Goal: Information Seeking & Learning: Learn about a topic

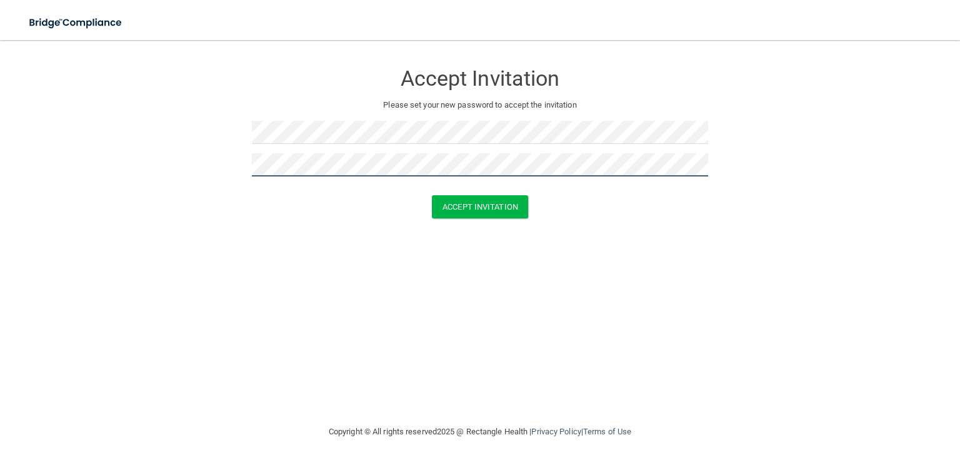
click at [432, 195] on button "Accept Invitation" at bounding box center [480, 206] width 96 height 23
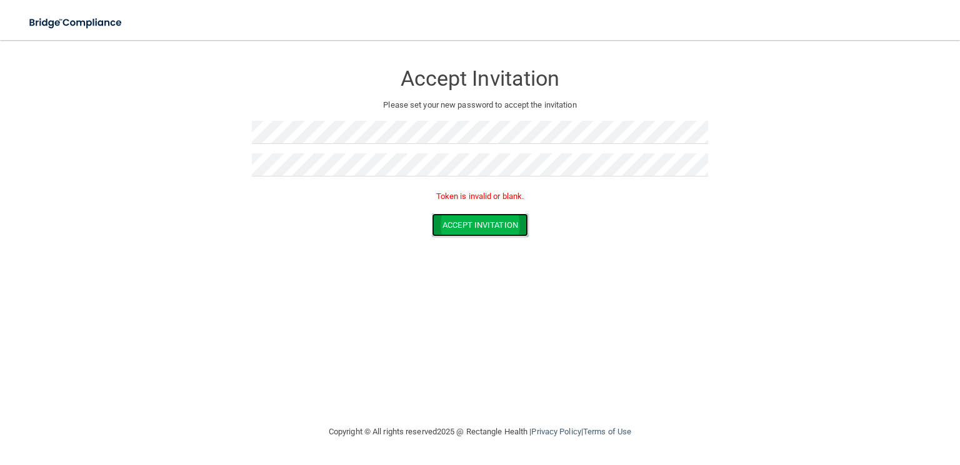
click at [502, 225] on button "Accept Invitation" at bounding box center [480, 224] width 96 height 23
click at [437, 151] on div at bounding box center [480, 137] width 456 height 33
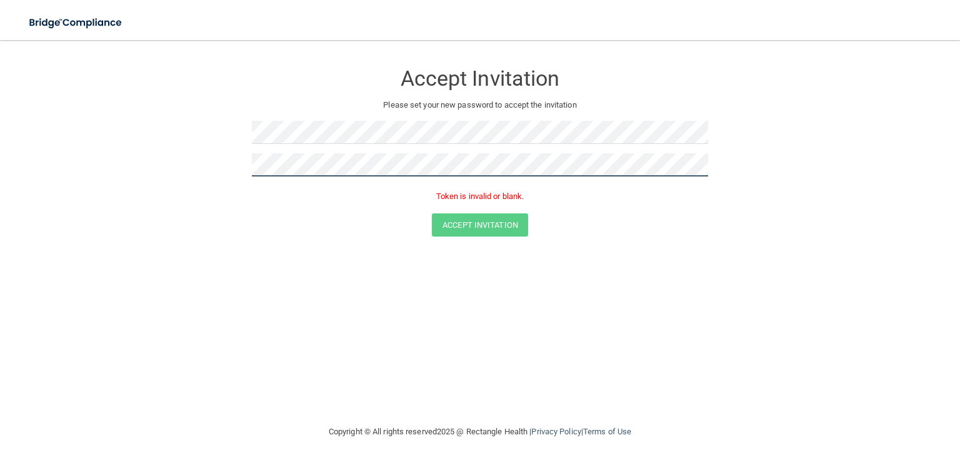
click at [214, 145] on form "Accept Invitation Please set your new password to accept the invitation Token i…" at bounding box center [480, 152] width 910 height 199
click at [432, 213] on button "Accept Invitation" at bounding box center [480, 224] width 96 height 23
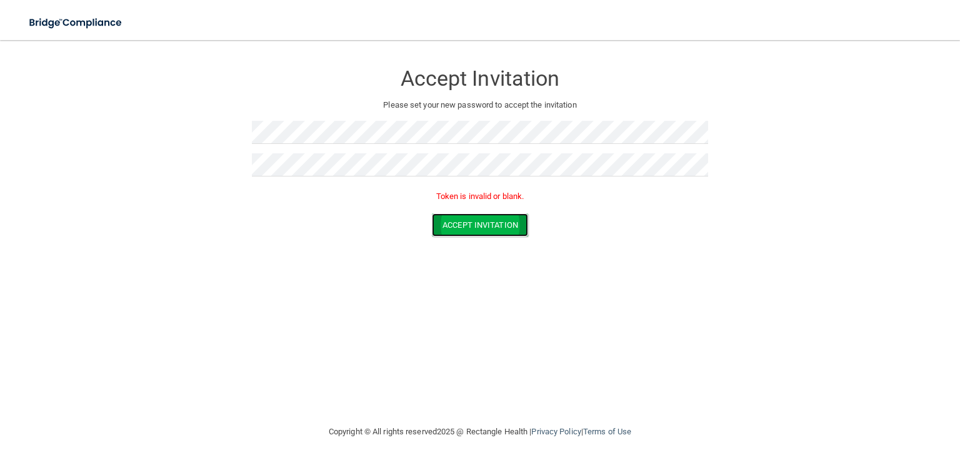
click at [458, 228] on button "Accept Invitation" at bounding box center [480, 224] width 96 height 23
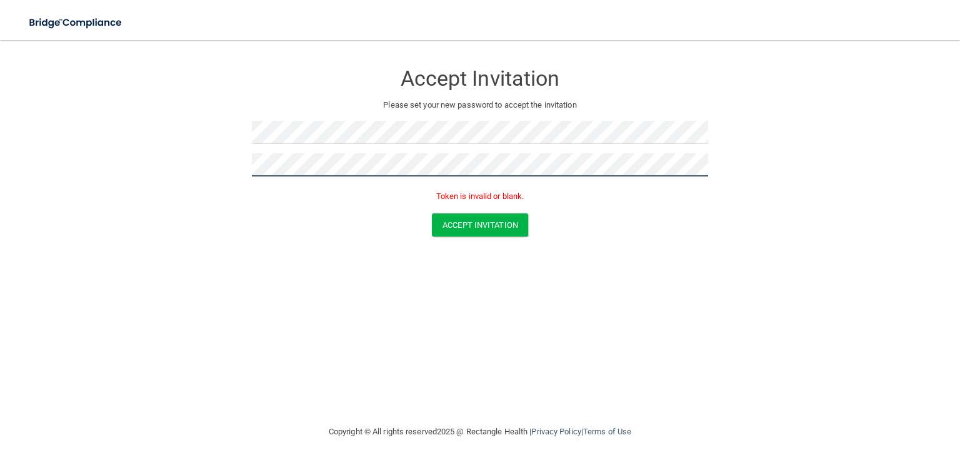
click at [213, 133] on form "Accept Invitation Please set your new password to accept the invitation Token i…" at bounding box center [480, 152] width 910 height 199
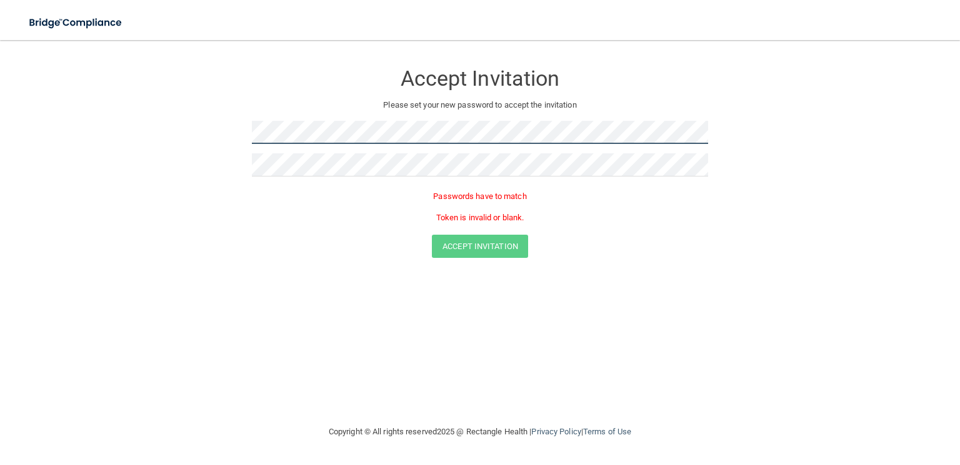
click at [108, 86] on form "Accept Invitation Please set your new password to accept the invitation Passwor…" at bounding box center [480, 163] width 910 height 220
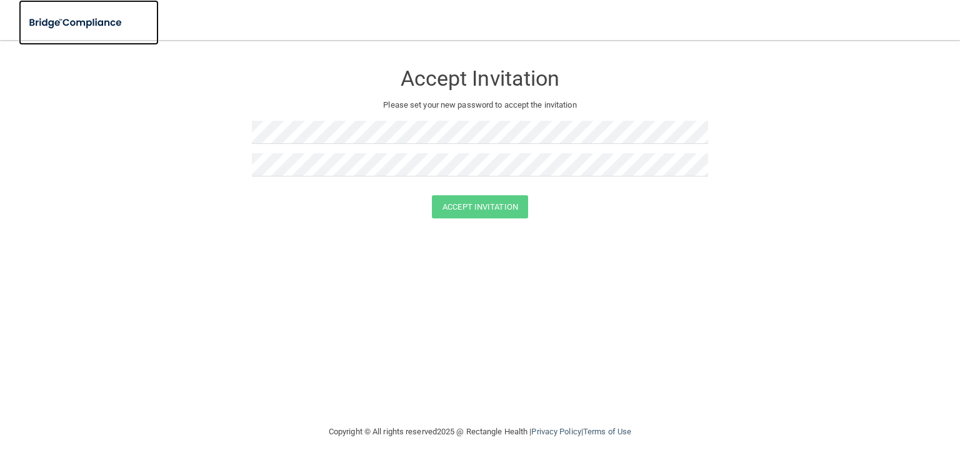
click at [41, 23] on img at bounding box center [76, 23] width 115 height 26
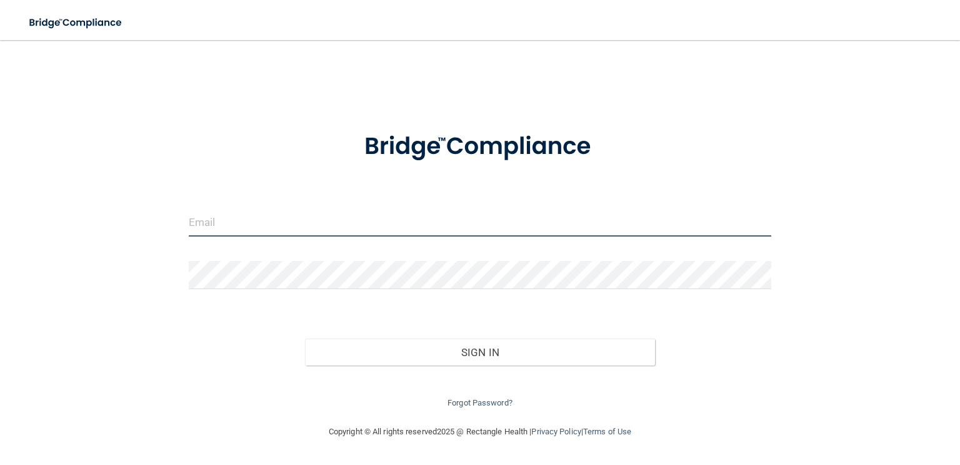
click at [353, 231] on input "email" at bounding box center [480, 222] width 583 height 28
type input "[EMAIL_ADDRESS][DOMAIN_NAME]"
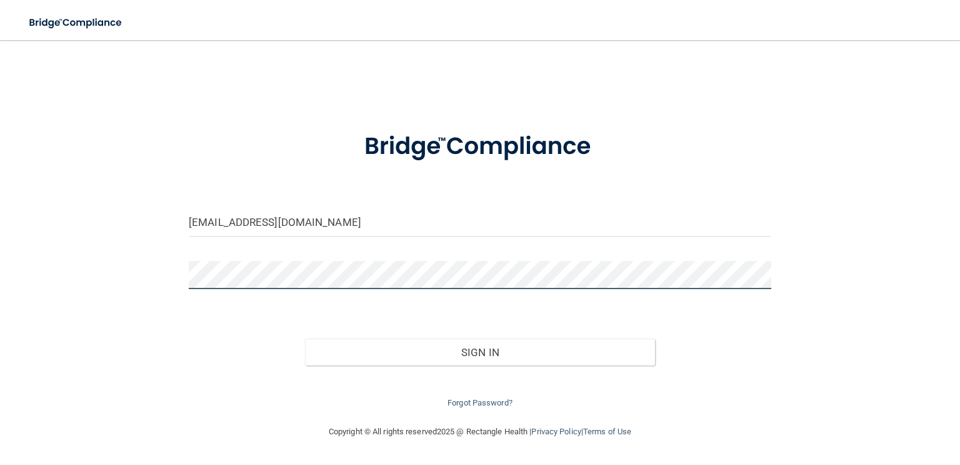
click at [305, 338] on button "Sign In" at bounding box center [480, 352] width 350 height 28
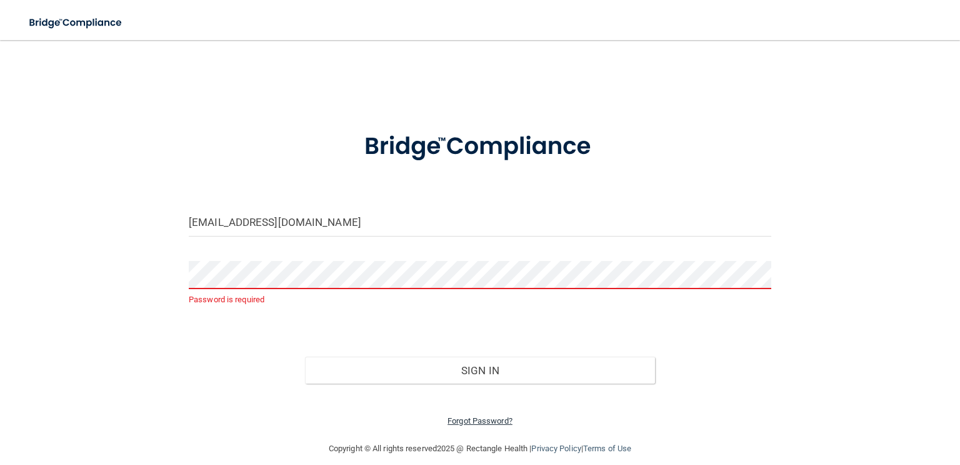
click at [478, 422] on link "Forgot Password?" at bounding box center [480, 420] width 65 height 9
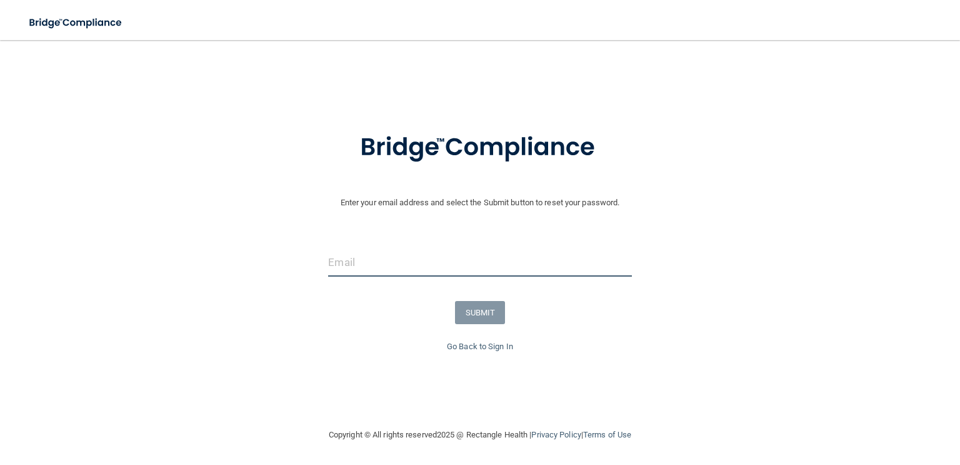
click at [413, 263] on input "email" at bounding box center [479, 262] width 303 height 28
type input "[EMAIL_ADDRESS][DOMAIN_NAME]"
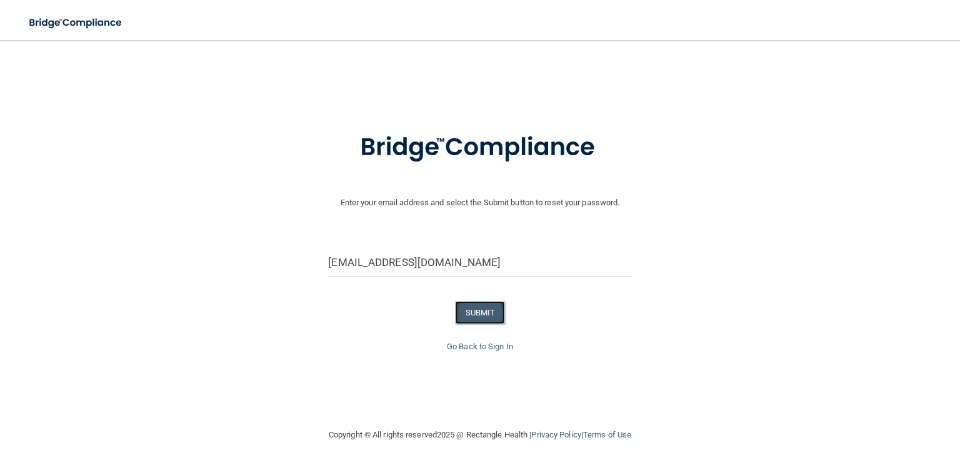
click at [480, 319] on button "SUBMIT" at bounding box center [480, 312] width 51 height 23
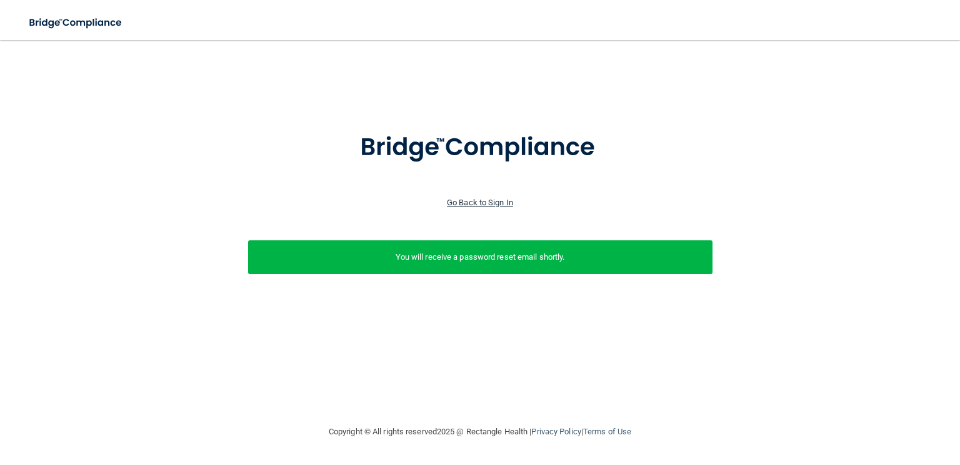
click at [487, 204] on link "Go Back to Sign In" at bounding box center [480, 202] width 66 height 9
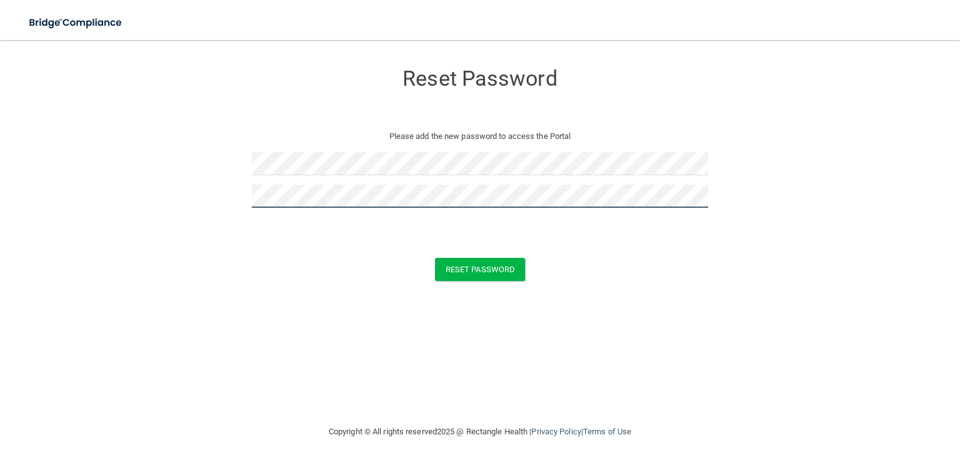
click at [435, 258] on button "Reset Password" at bounding box center [480, 269] width 90 height 23
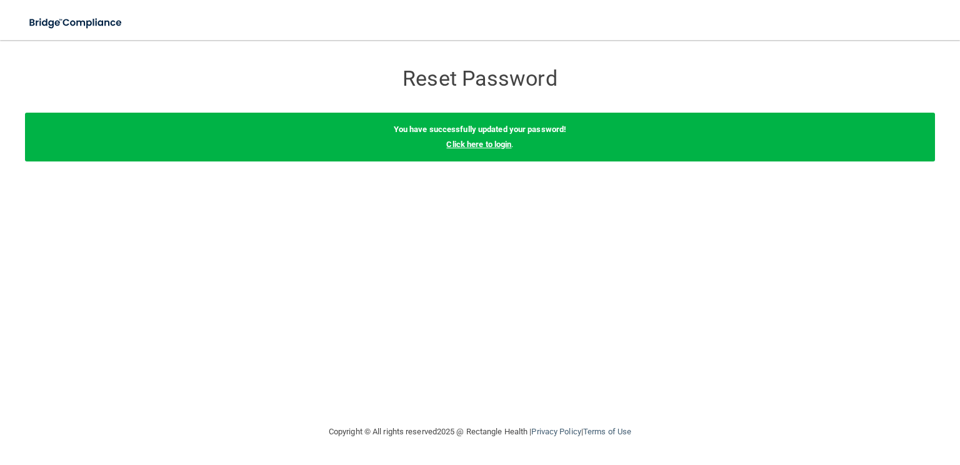
click at [474, 146] on link "Click here to login" at bounding box center [478, 143] width 65 height 9
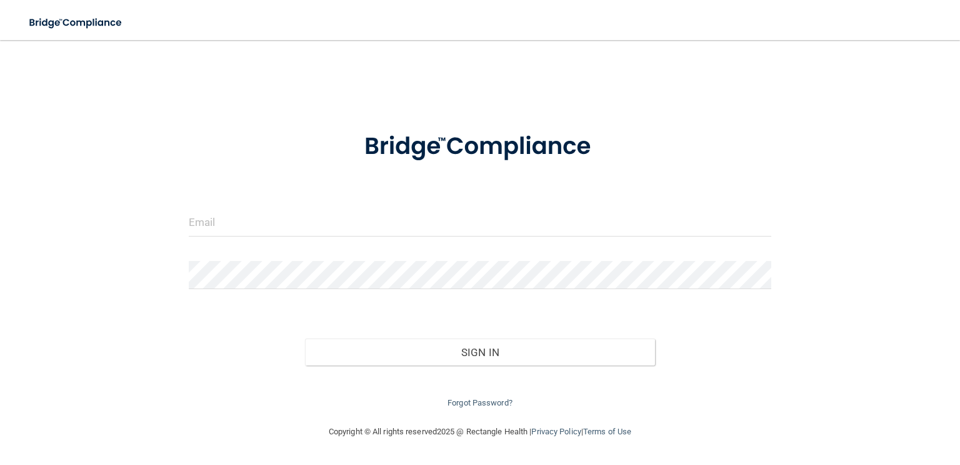
click at [471, 146] on img at bounding box center [481, 146] width 282 height 63
click at [398, 234] on input "email" at bounding box center [480, 222] width 583 height 28
type input "[EMAIL_ADDRESS][DOMAIN_NAME]"
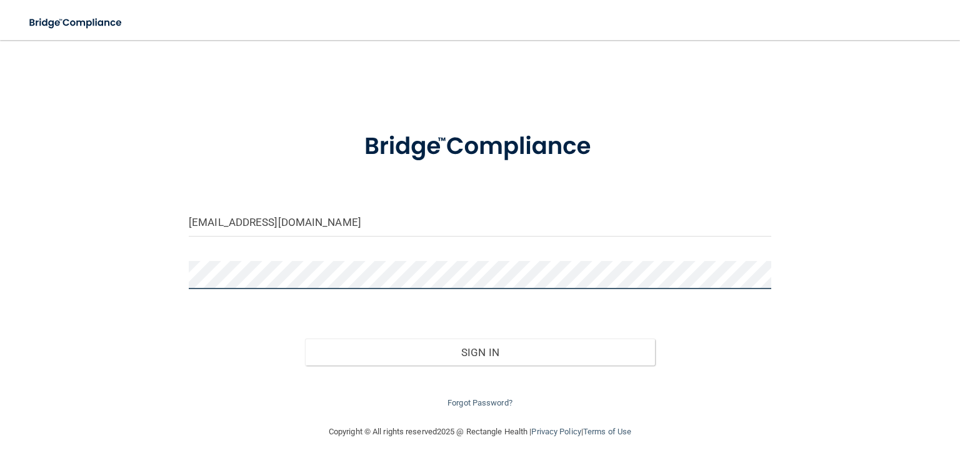
click at [305, 338] on button "Sign In" at bounding box center [480, 352] width 350 height 28
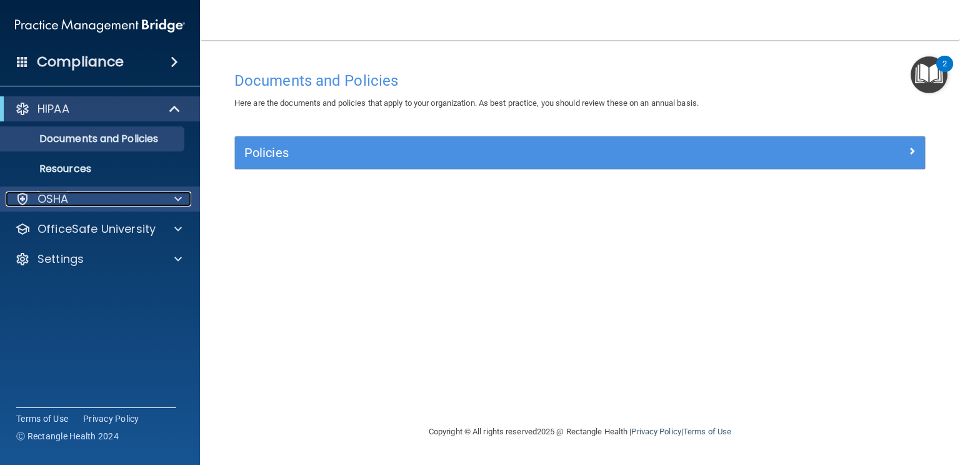
click at [139, 196] on div "OSHA" at bounding box center [83, 198] width 155 height 15
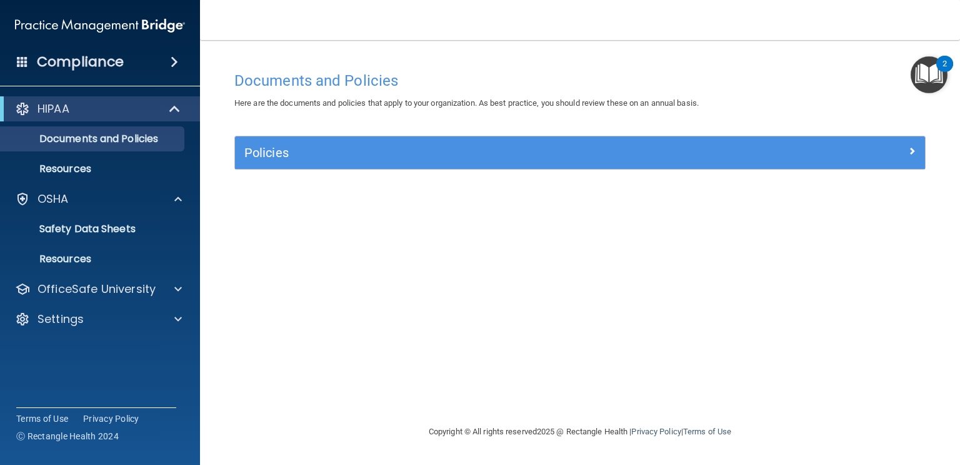
click at [924, 81] on img "Open Resource Center, 2 new notifications" at bounding box center [929, 74] width 37 height 37
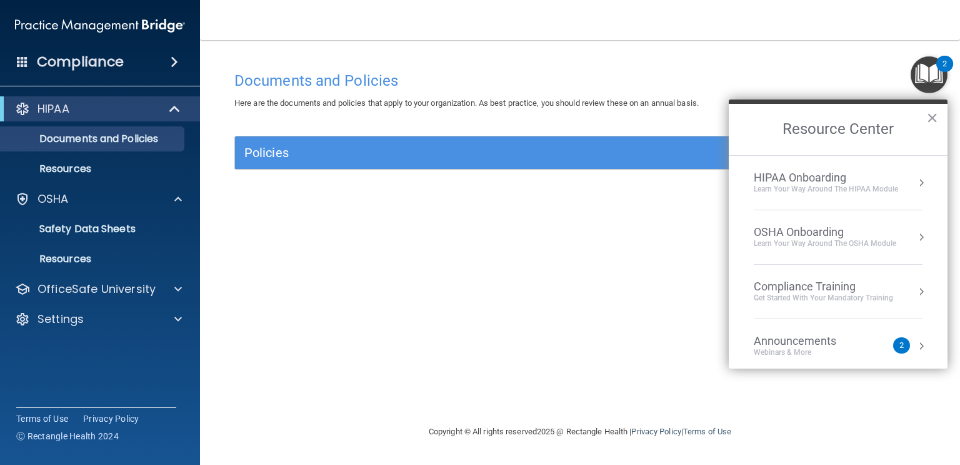
click at [924, 79] on img "Open Resource Center, 2 new notifications" at bounding box center [929, 74] width 37 height 37
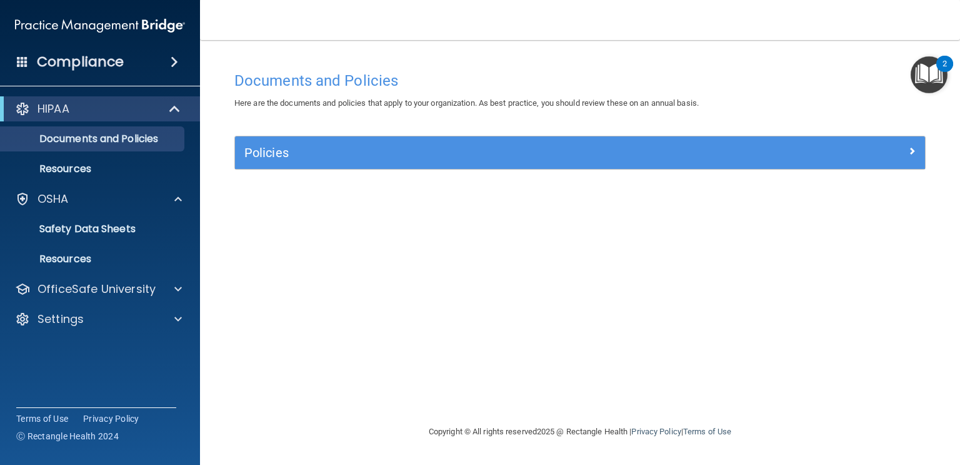
click at [178, 62] on span at bounding box center [175, 61] width 8 height 15
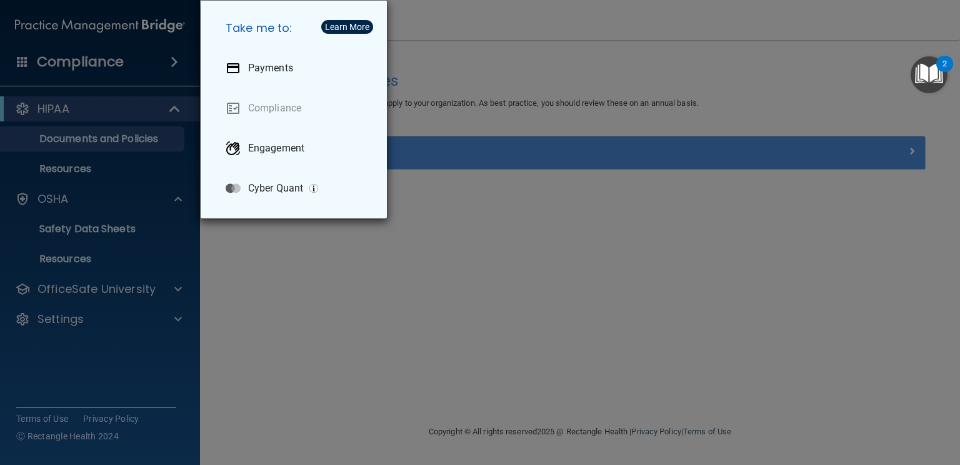
click at [109, 68] on div "Take me to: Payments Compliance Engagement Cyber Quant" at bounding box center [480, 232] width 960 height 465
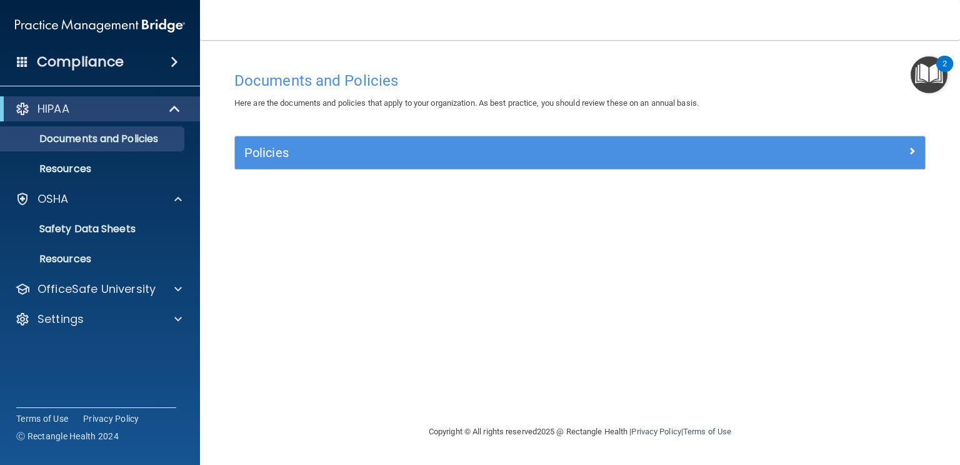
click at [109, 68] on h4 "Compliance" at bounding box center [80, 62] width 87 height 18
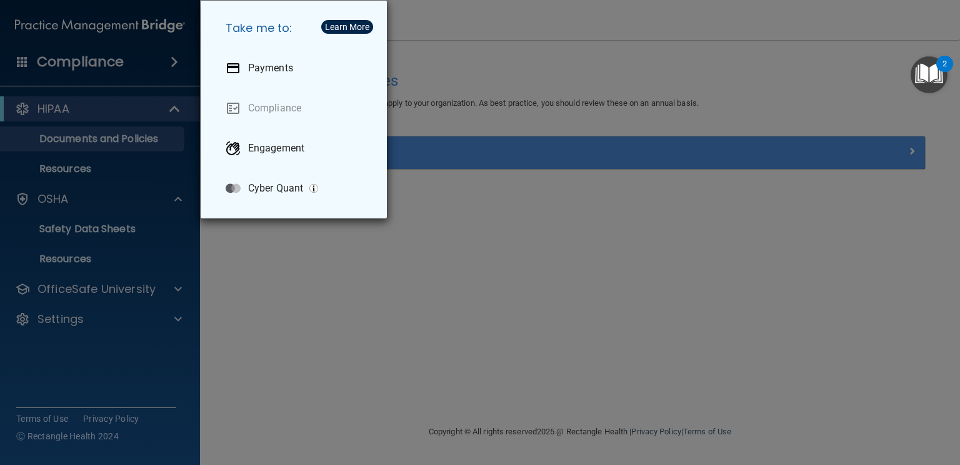
click at [329, 274] on div "Take me to: Payments Compliance Engagement Cyber Quant" at bounding box center [480, 232] width 960 height 465
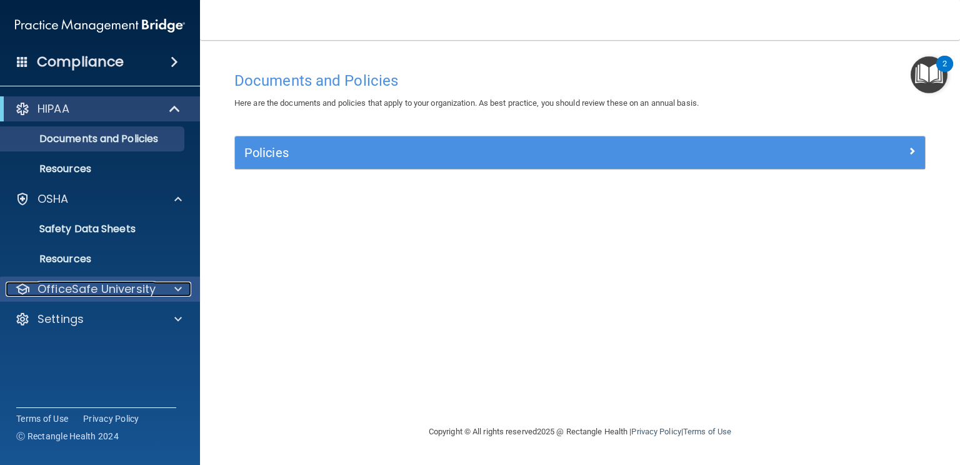
click at [148, 289] on p "OfficeSafe University" at bounding box center [97, 288] width 118 height 15
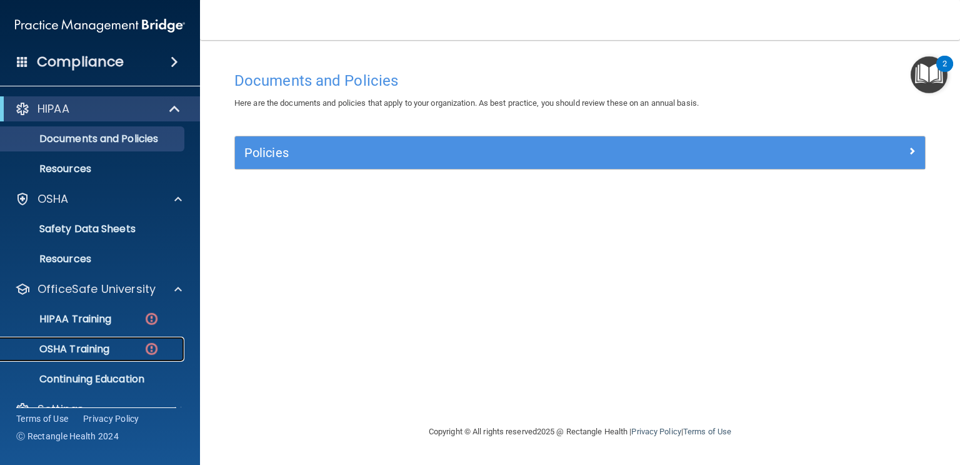
click at [144, 347] on img at bounding box center [152, 349] width 16 height 16
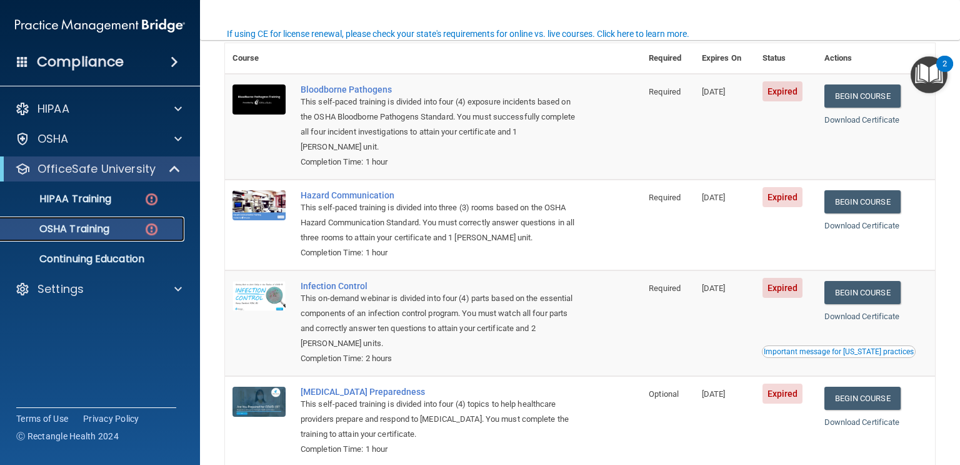
scroll to position [100, 0]
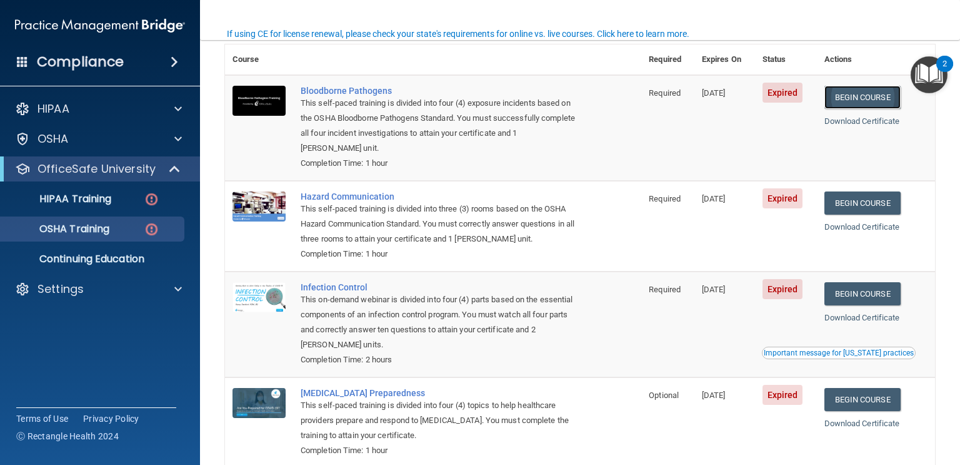
click at [872, 99] on link "Begin Course" at bounding box center [863, 97] width 76 height 23
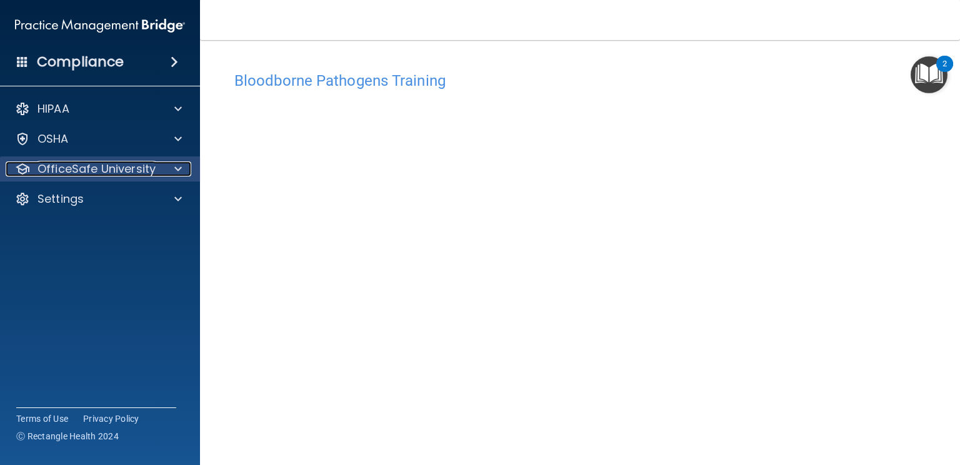
click at [173, 164] on div at bounding box center [176, 168] width 31 height 15
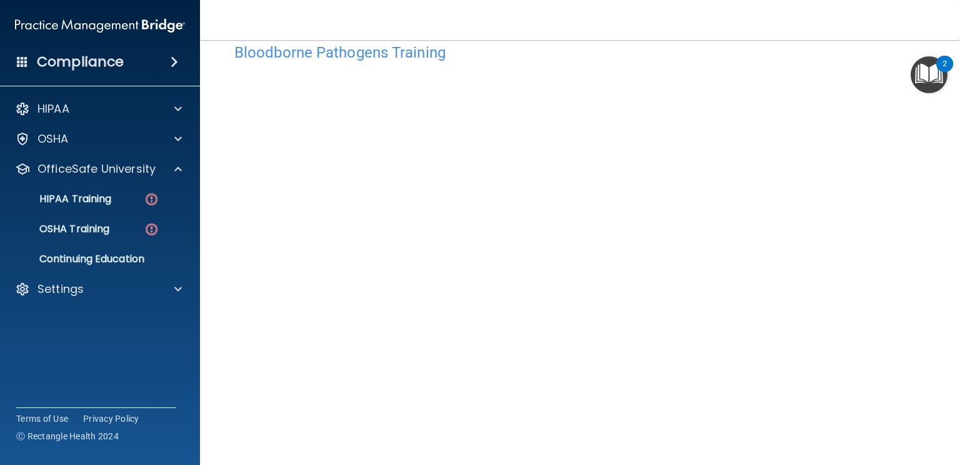
scroll to position [33, 0]
click at [148, 236] on link "OSHA Training" at bounding box center [85, 228] width 197 height 25
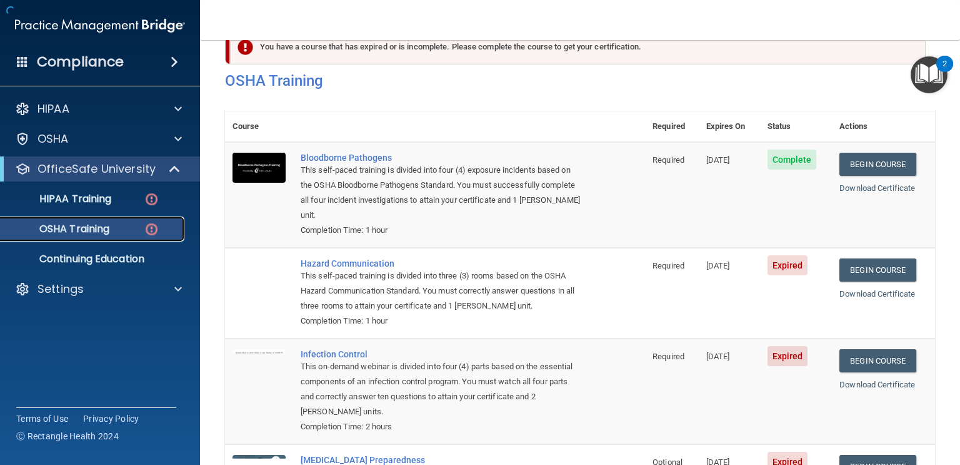
scroll to position [129, 0]
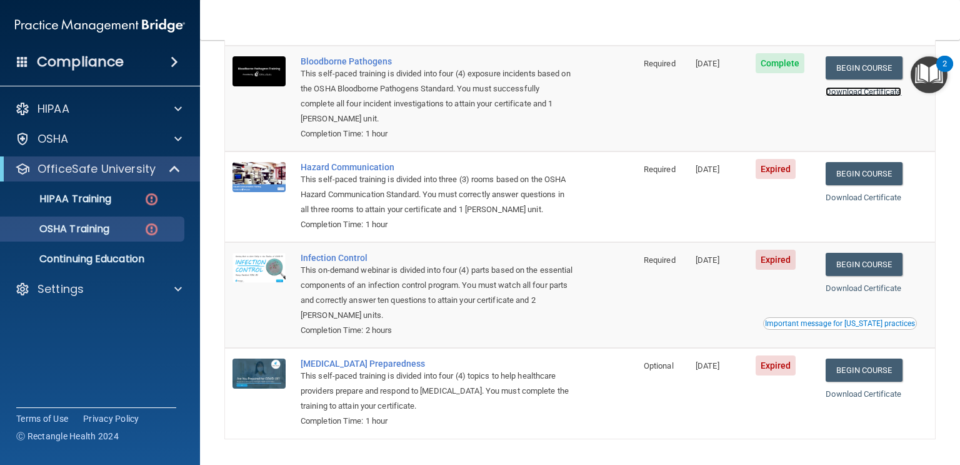
click at [855, 93] on link "Download Certificate" at bounding box center [864, 91] width 76 height 9
click at [881, 176] on link "Begin Course" at bounding box center [864, 173] width 76 height 23
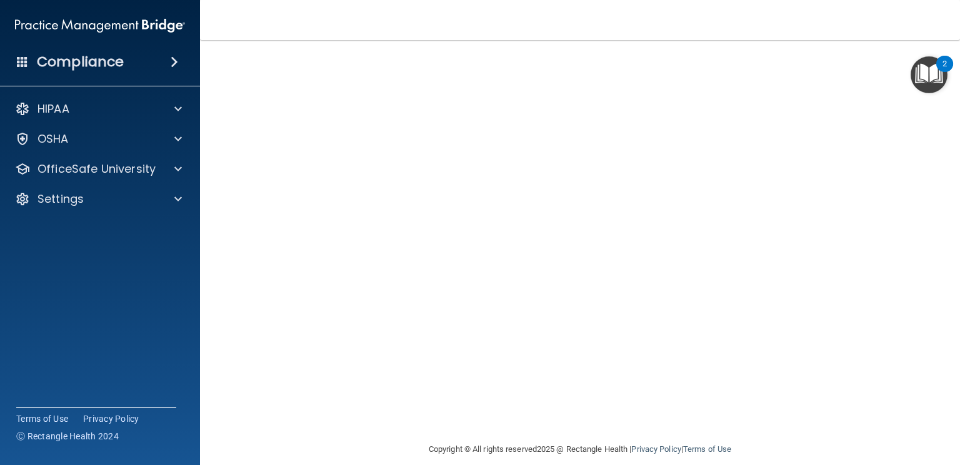
scroll to position [5, 0]
drag, startPoint x: 878, startPoint y: 344, endPoint x: 880, endPoint y: 391, distance: 47.6
click at [880, 391] on div "Hazard Communication Training This course doesn’t expire until 05/29/2025. Are …" at bounding box center [580, 290] width 710 height 461
click at [930, 224] on div "Hazard Communication Training This course doesn’t expire until 05/29/2025. Are …" at bounding box center [580, 290] width 710 height 461
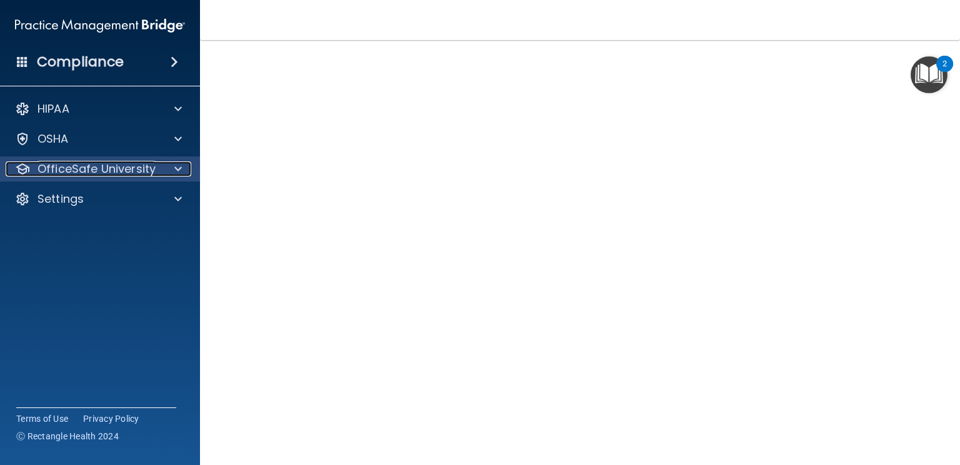
click at [186, 170] on div at bounding box center [176, 168] width 31 height 15
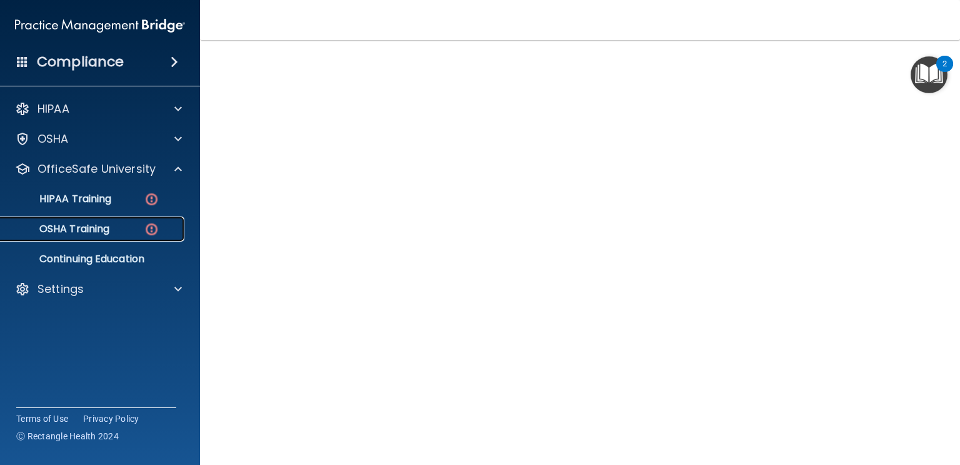
click at [151, 227] on img at bounding box center [152, 229] width 16 height 16
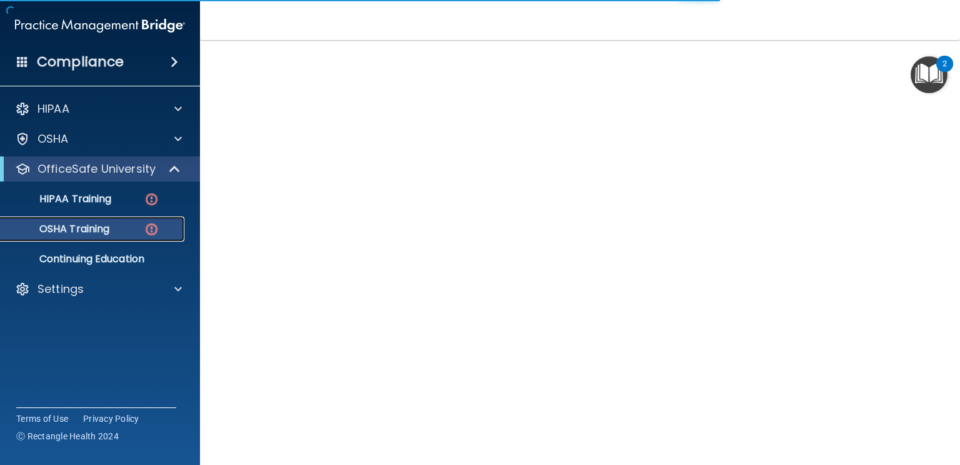
scroll to position [122, 0]
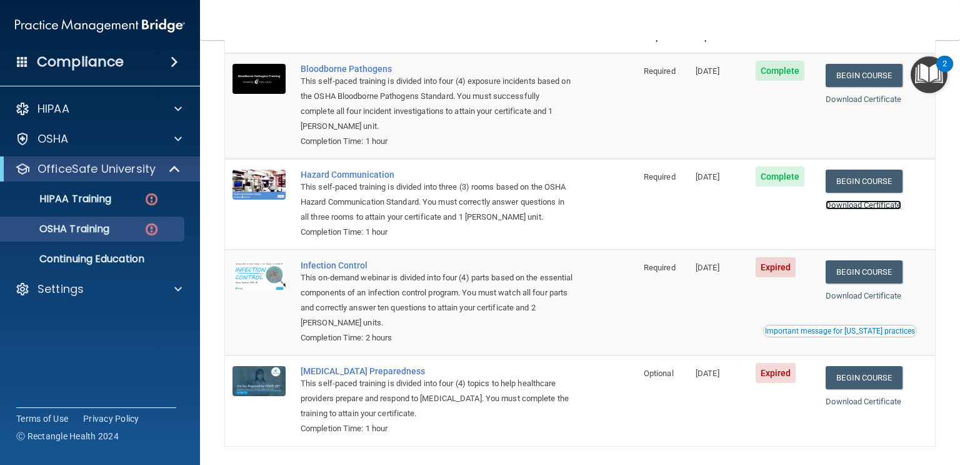
click at [891, 205] on link "Download Certificate" at bounding box center [864, 204] width 76 height 9
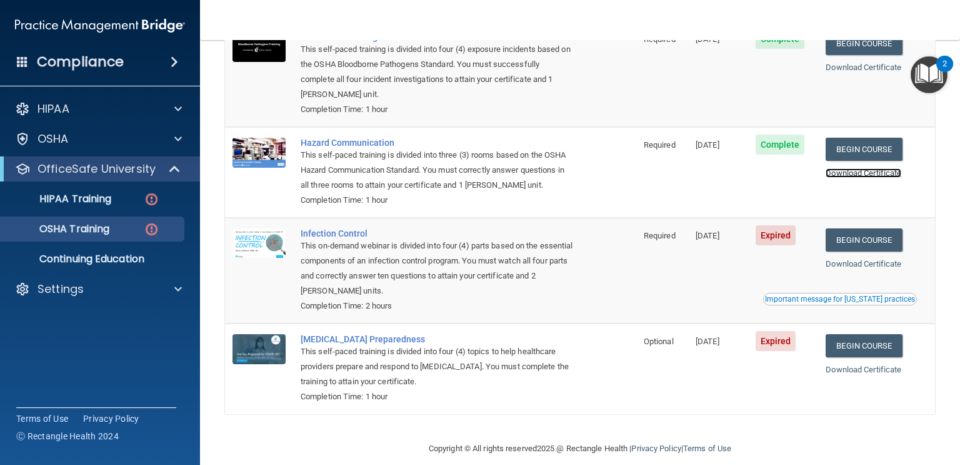
scroll to position [159, 0]
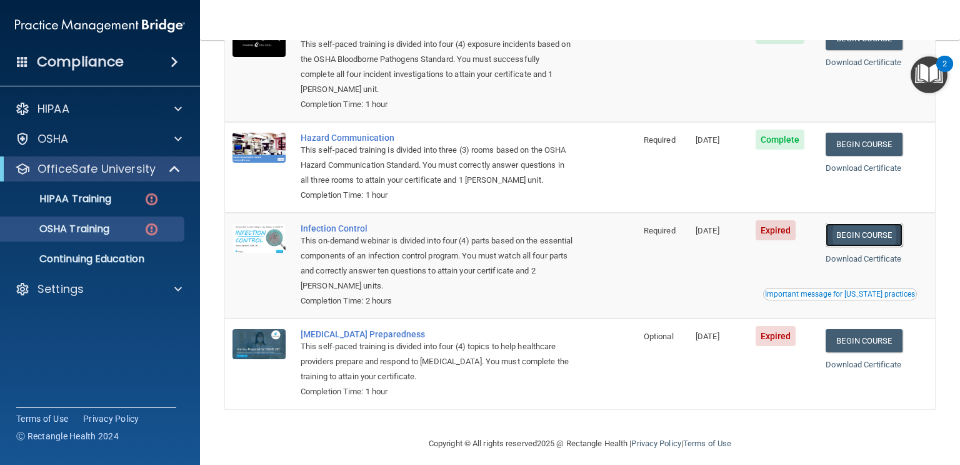
click at [898, 233] on link "Begin Course" at bounding box center [864, 234] width 76 height 23
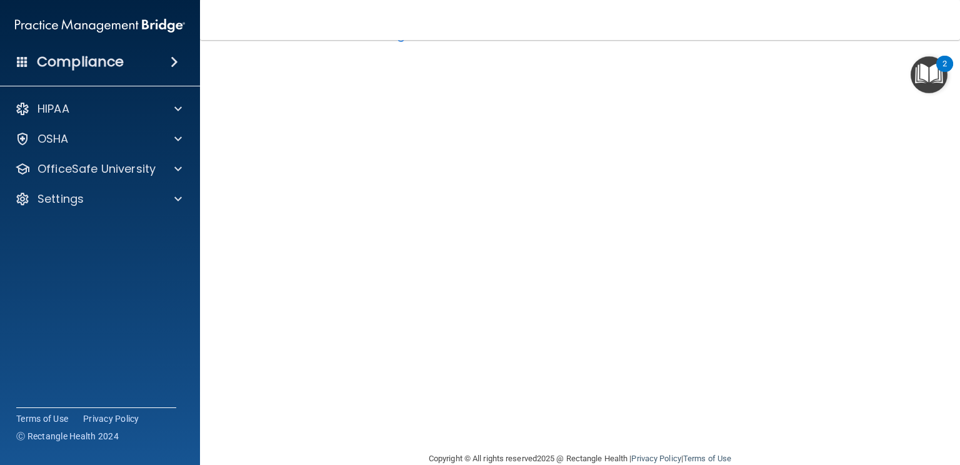
scroll to position [70, 0]
